Goal: Browse casually

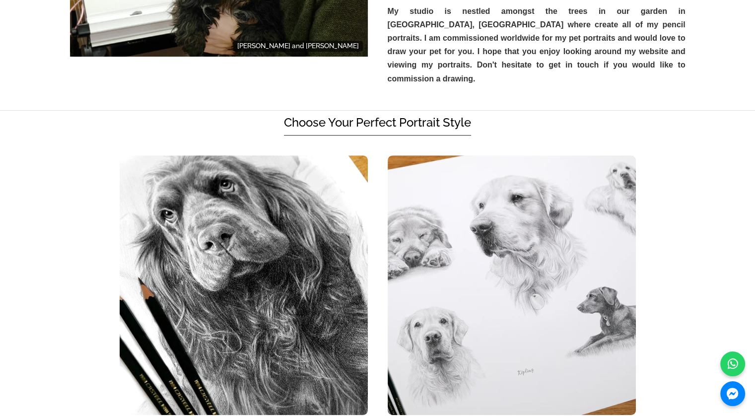
scroll to position [620, 0]
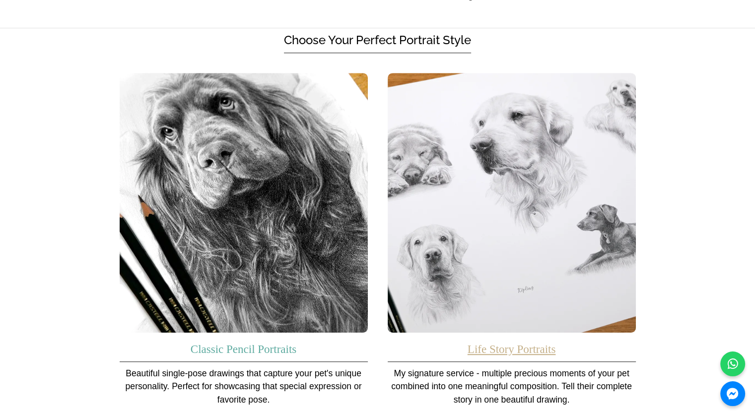
click at [497, 343] on link "Life Story Portraits" at bounding box center [511, 349] width 88 height 12
click at [248, 343] on link "Classic Pencil Portraits" at bounding box center [244, 349] width 106 height 12
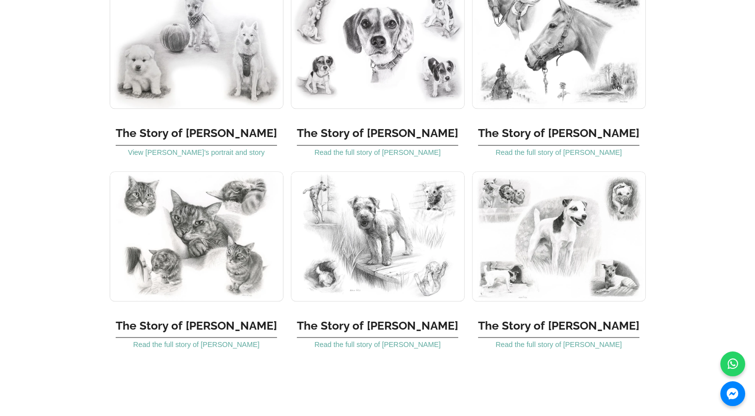
scroll to position [1160, 0]
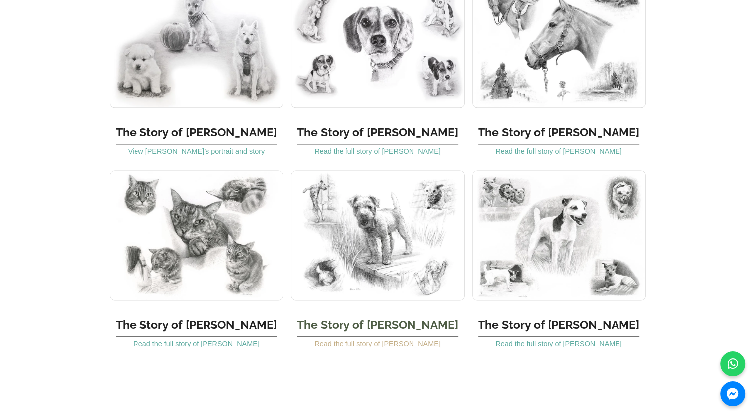
click at [343, 342] on link "Read the full story of Holden" at bounding box center [377, 343] width 126 height 8
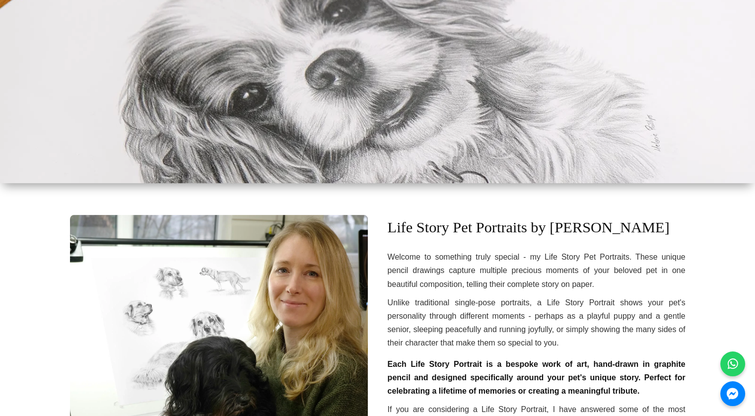
scroll to position [0, 0]
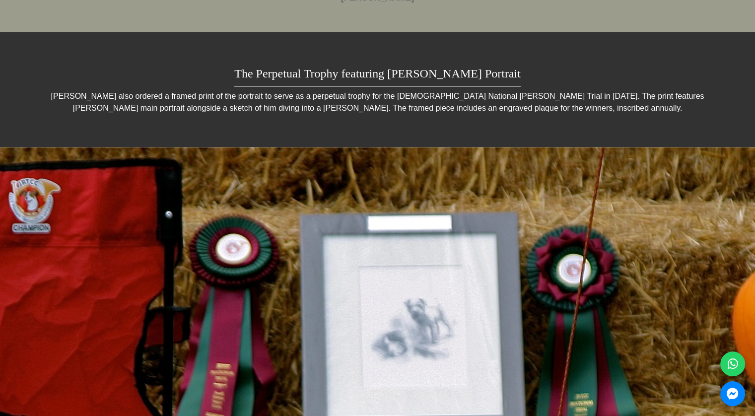
scroll to position [1379, 0]
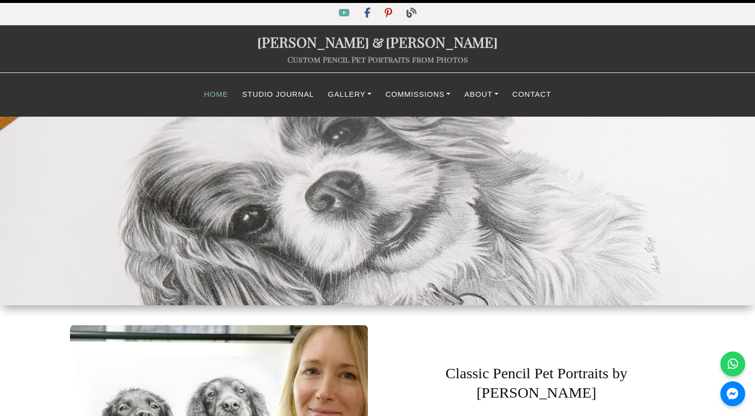
click at [220, 99] on link "Home" at bounding box center [216, 94] width 38 height 19
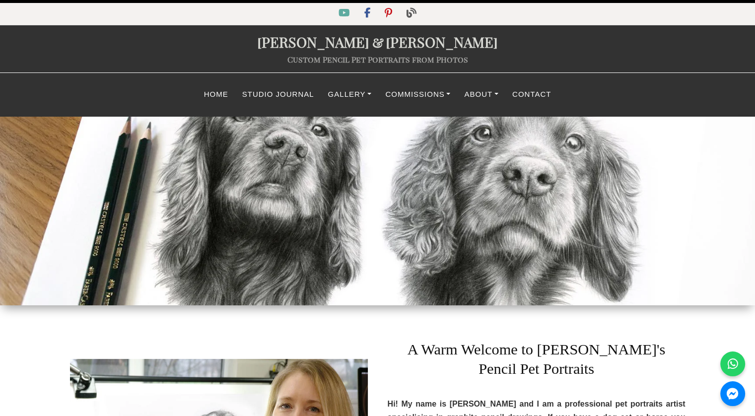
click at [673, 326] on h1 "A Warm Welcome to [PERSON_NAME]'s Pencil Pet Portraits" at bounding box center [537, 355] width 298 height 60
